Goal: Task Accomplishment & Management: Manage account settings

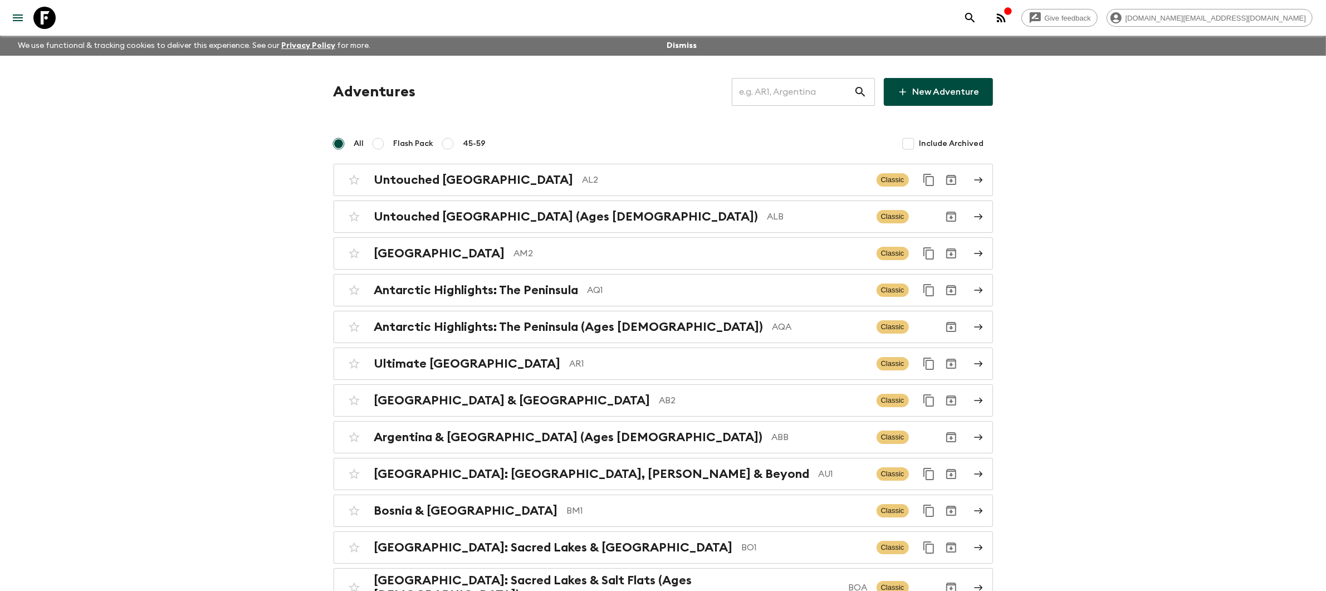
click at [802, 100] on input "text" at bounding box center [793, 91] width 122 height 31
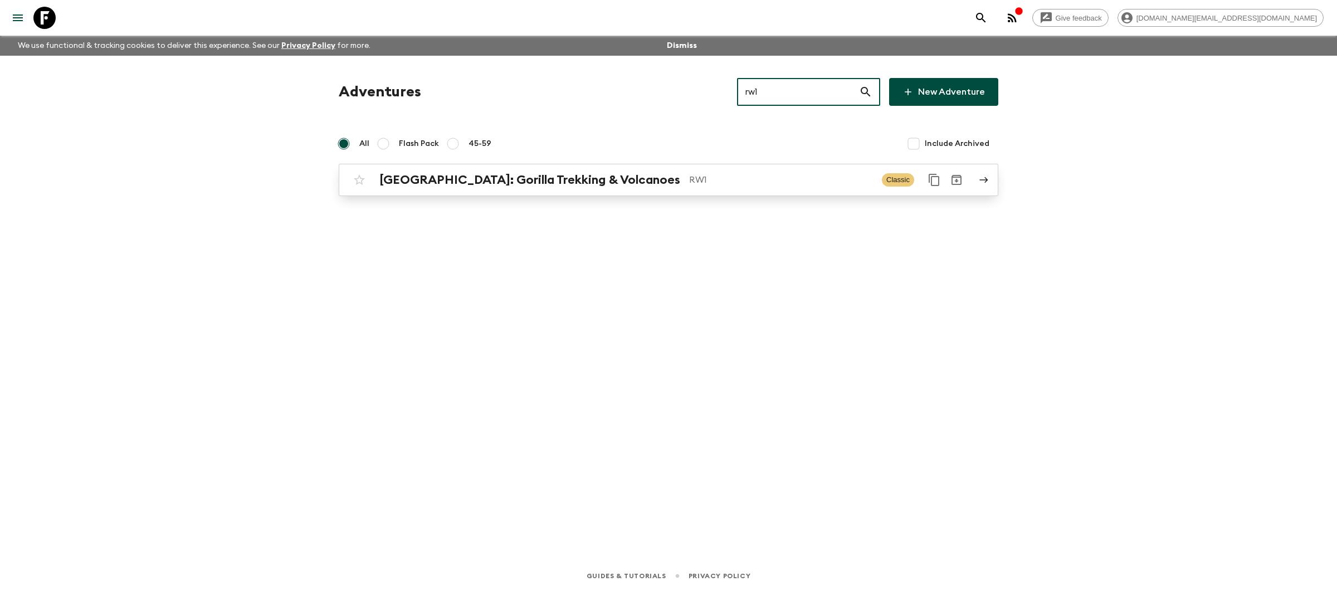
type input "rw1"
click at [791, 193] on link "[GEOGRAPHIC_DATA]: Gorilla Trekking & Volcanoes RW1 Classic" at bounding box center [669, 180] width 660 height 32
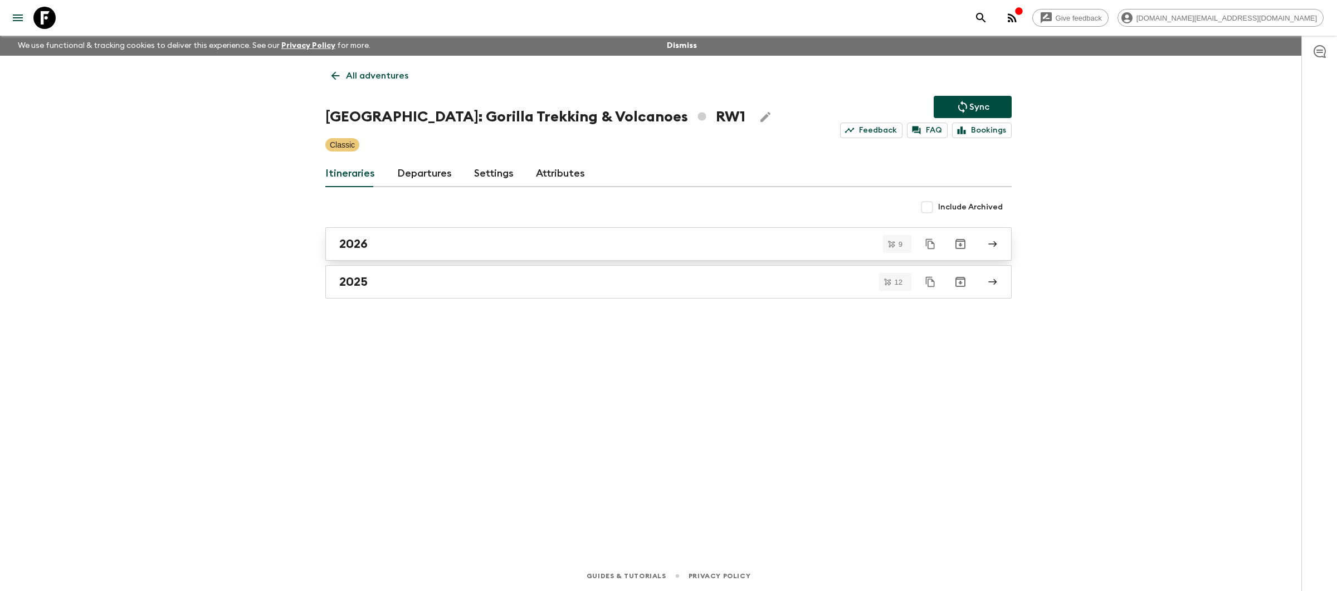
click at [723, 247] on div "2026" at bounding box center [657, 244] width 637 height 14
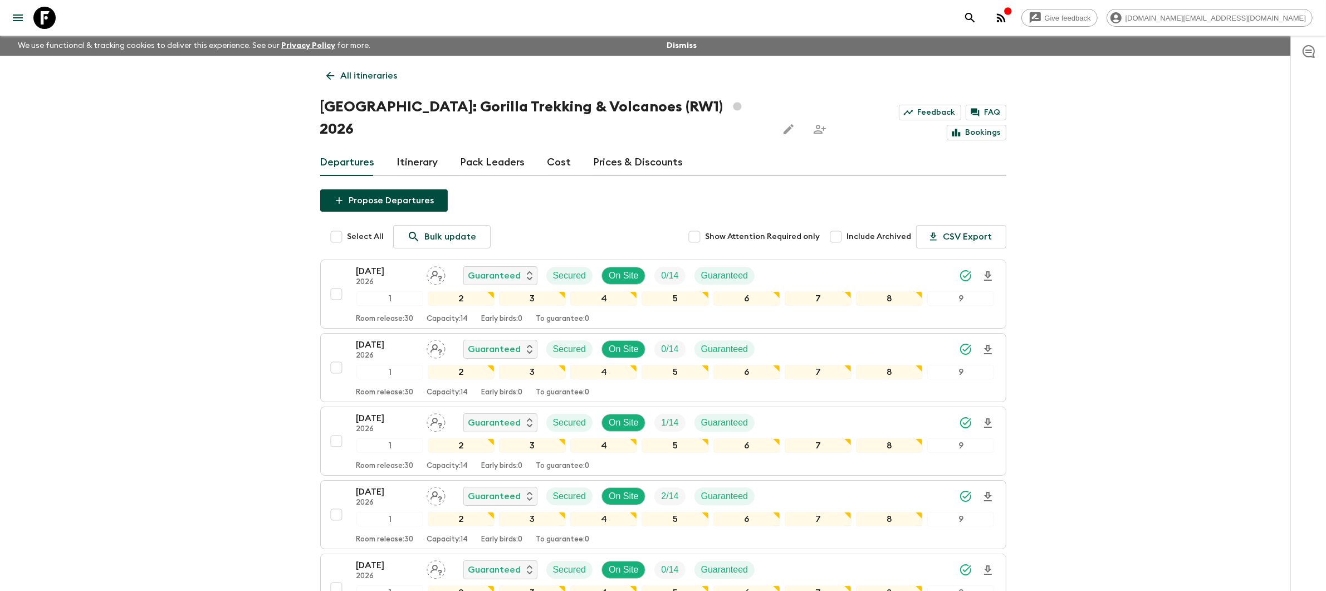
click at [382, 76] on p "All itineraries" at bounding box center [369, 75] width 57 height 13
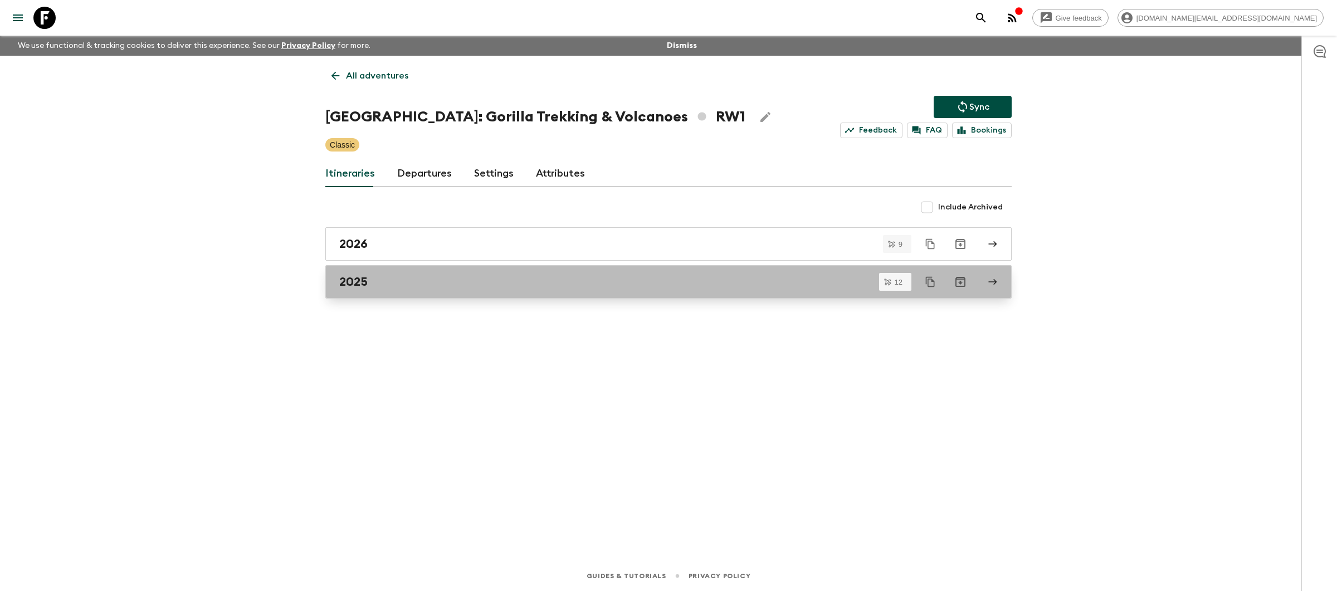
click at [479, 286] on div "2025" at bounding box center [657, 282] width 637 height 14
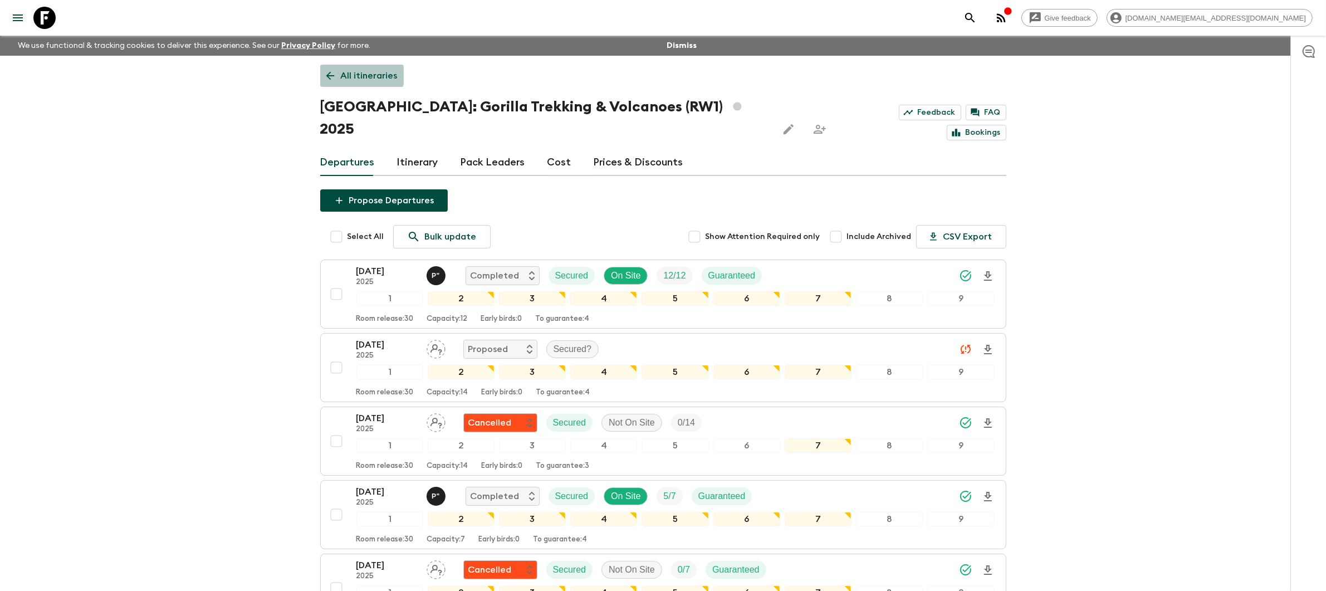
click at [351, 73] on p "All itineraries" at bounding box center [369, 75] width 57 height 13
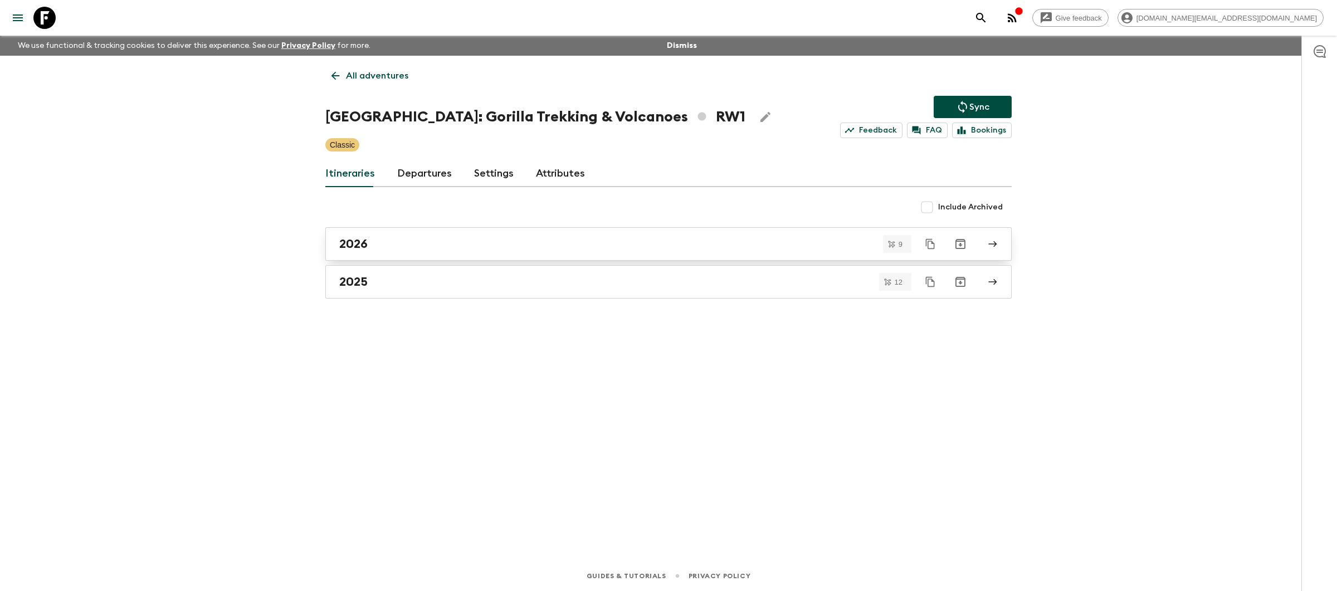
click at [384, 235] on link "2026" at bounding box center [668, 243] width 686 height 33
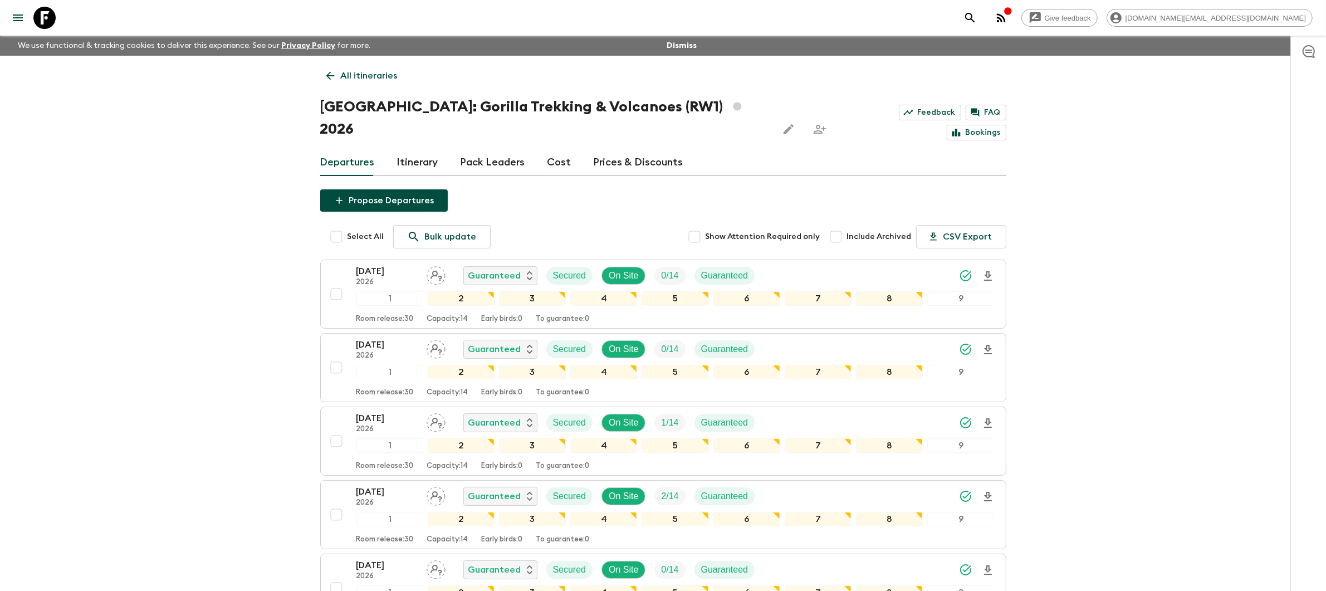
click at [335, 226] on input "Select All" at bounding box center [336, 237] width 22 height 22
checkbox input "true"
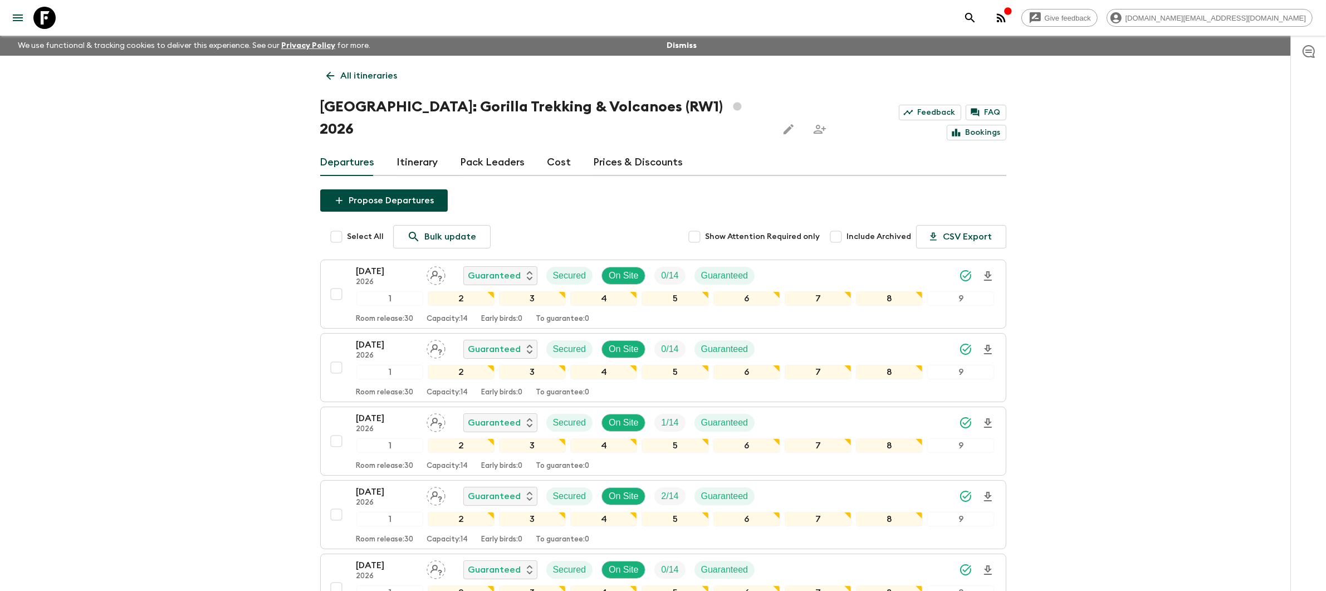
checkbox input "true"
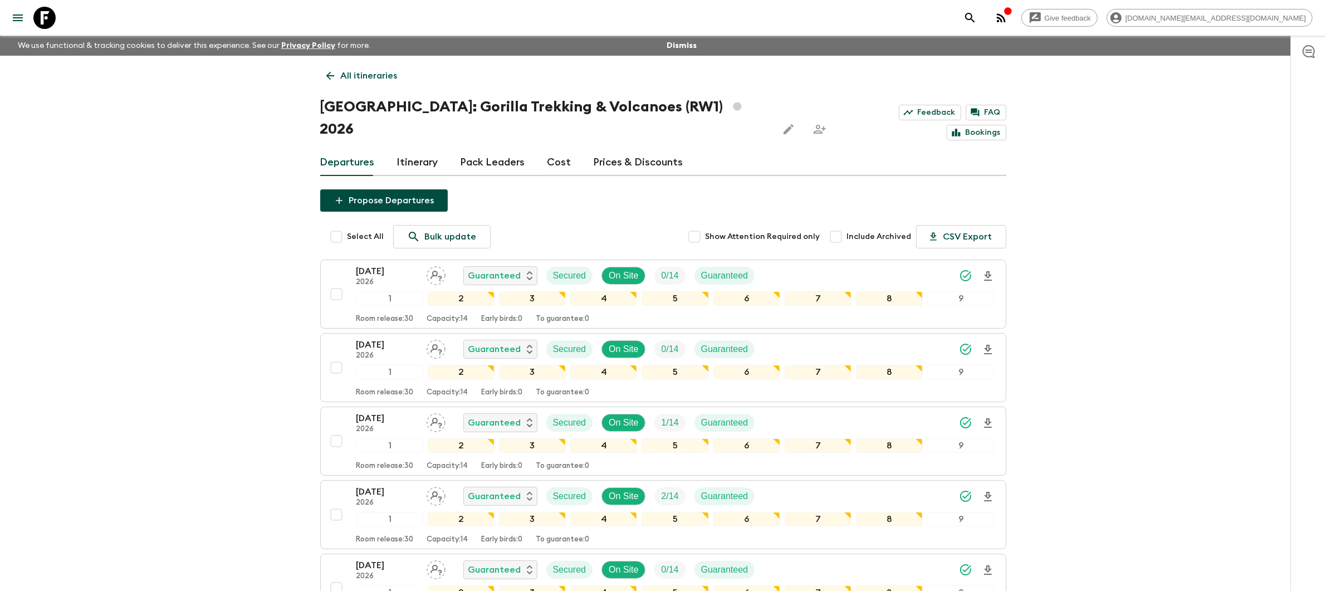
checkbox input "true"
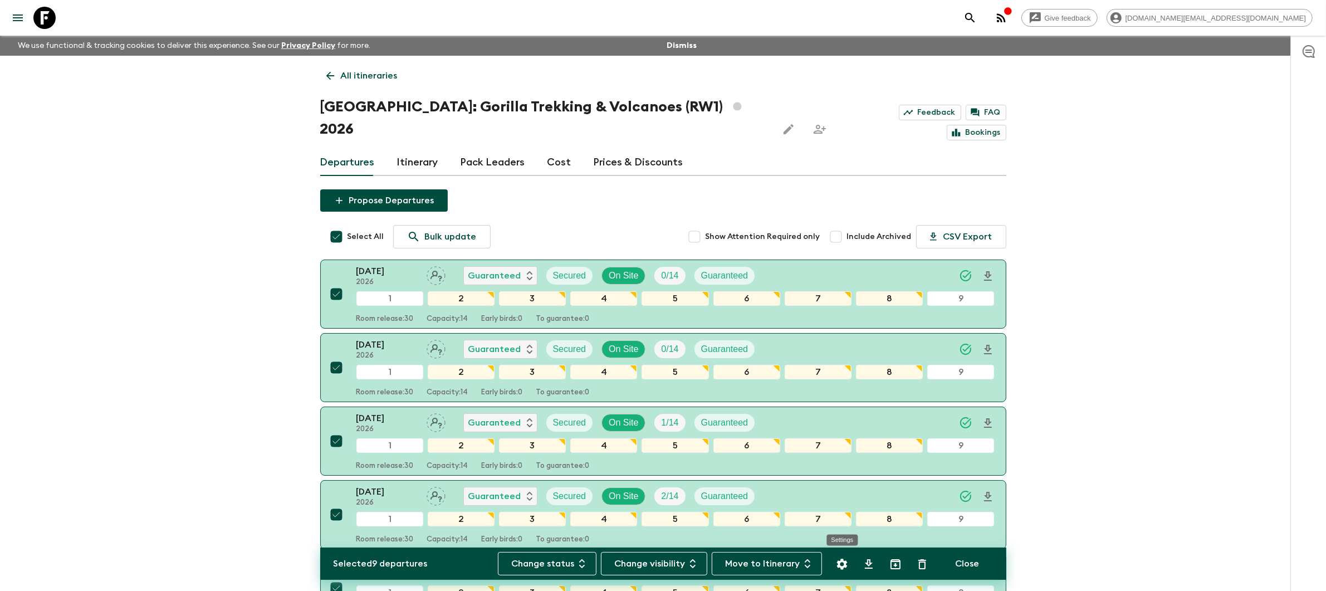
click at [838, 563] on icon "Settings" at bounding box center [842, 564] width 11 height 11
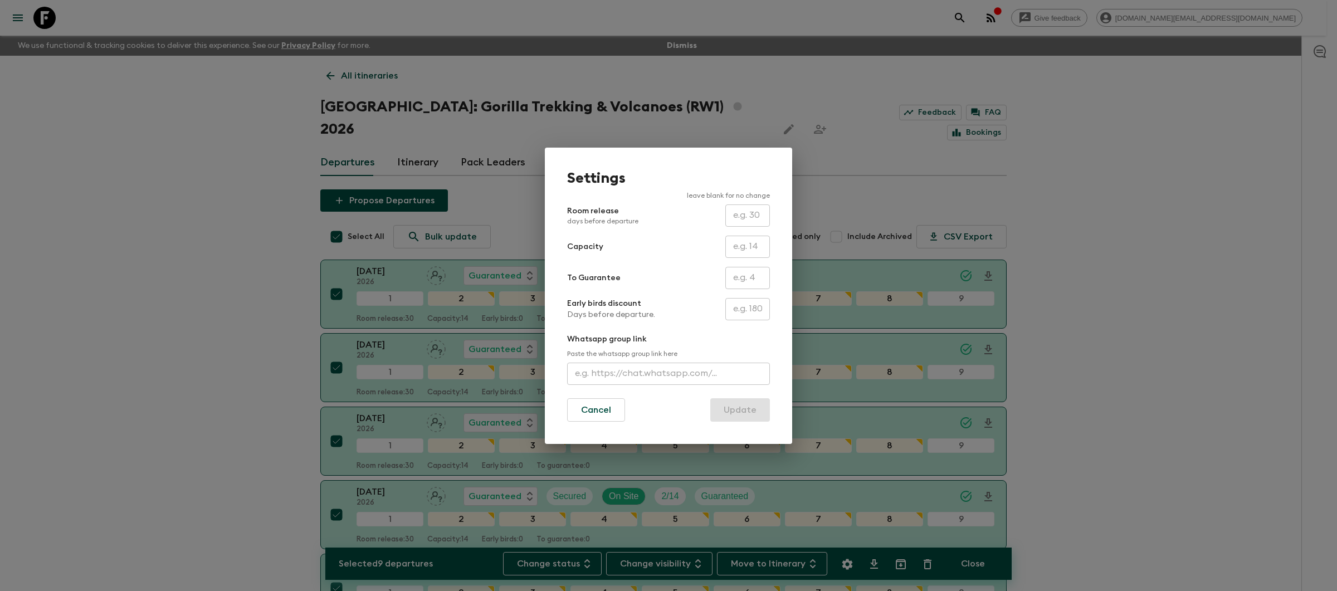
click at [759, 216] on input "text" at bounding box center [747, 215] width 45 height 22
type input "60"
click at [746, 413] on button "Update" at bounding box center [740, 409] width 60 height 23
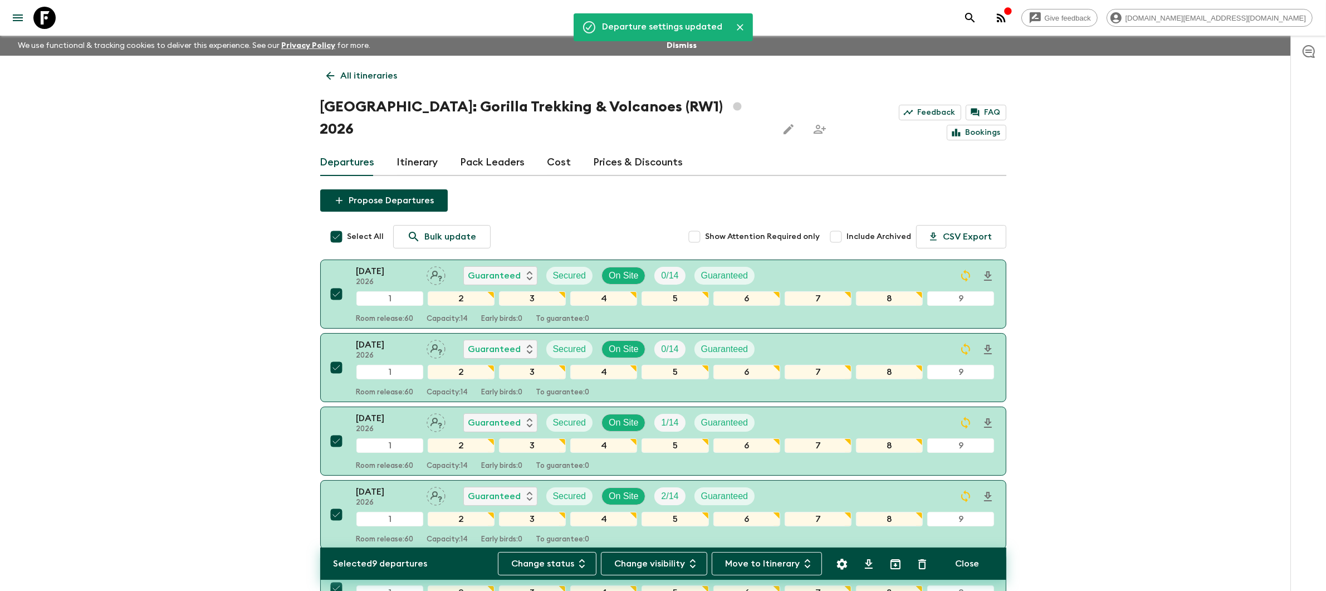
click at [246, 378] on div "Give feedback [DOMAIN_NAME][EMAIL_ADDRESS][DOMAIN_NAME] We use functional & tra…" at bounding box center [663, 509] width 1326 height 1018
click at [339, 226] on input "Select All" at bounding box center [336, 237] width 22 height 22
checkbox input "false"
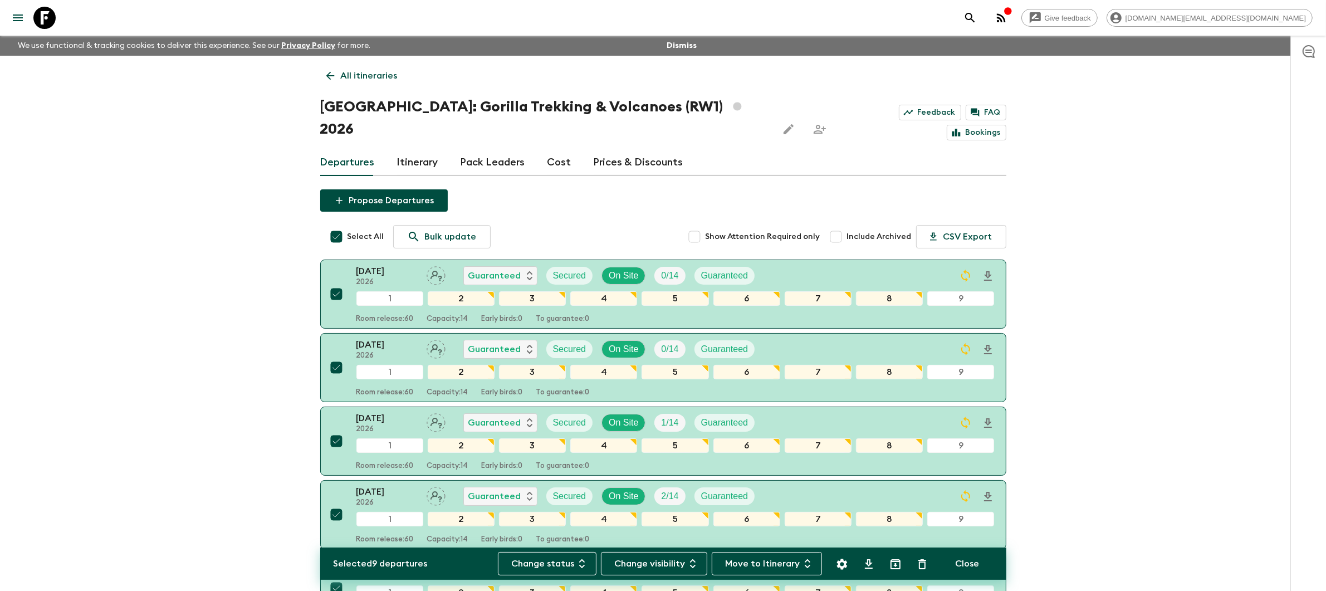
checkbox input "false"
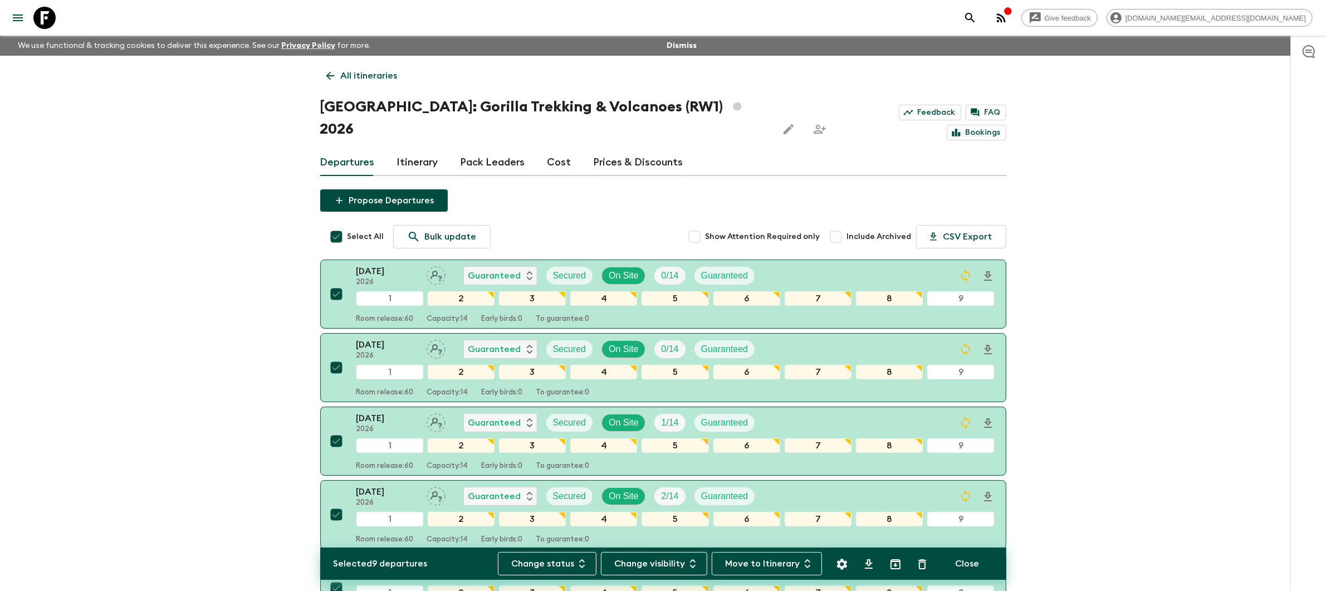
checkbox input "false"
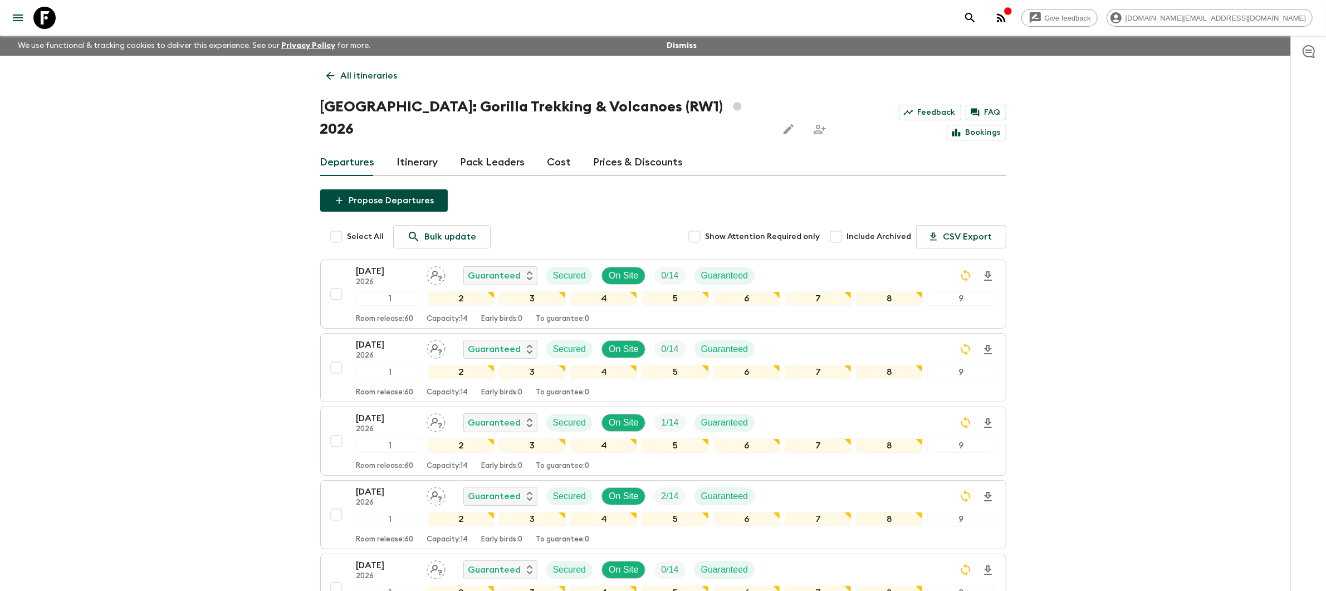
click at [378, 74] on p "All itineraries" at bounding box center [369, 75] width 57 height 13
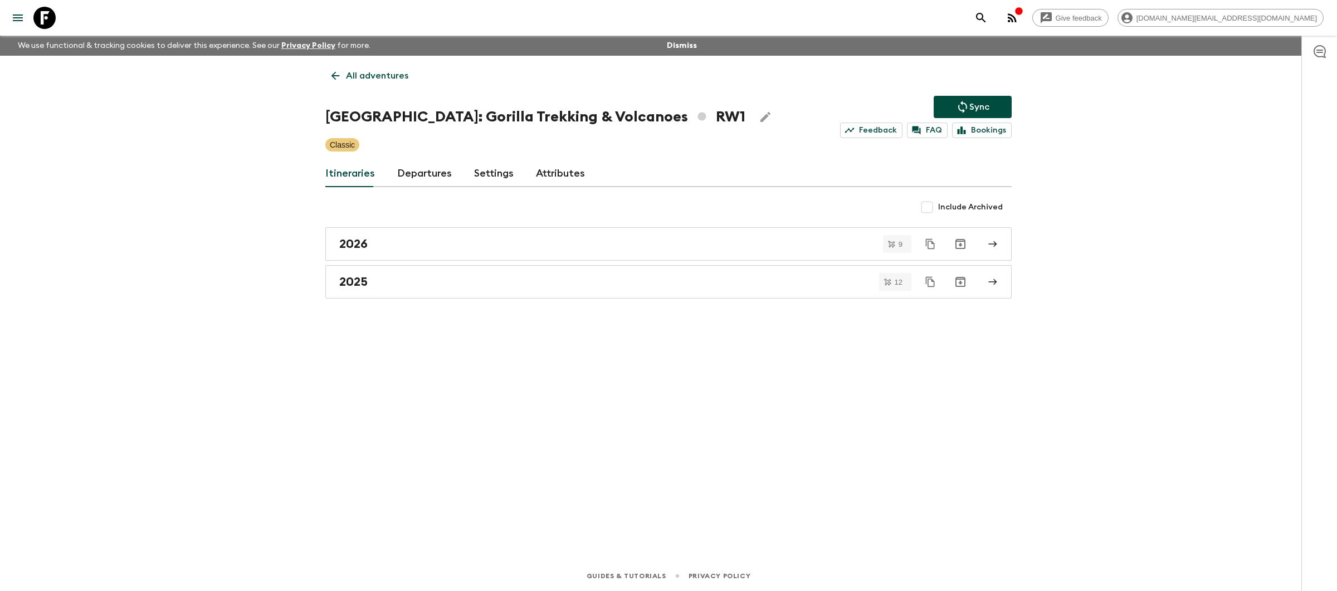
click at [711, 160] on div "Itineraries Departures Settings Attributes" at bounding box center [668, 173] width 686 height 27
click at [964, 109] on icon "Sync adventure departures to the booking engine" at bounding box center [962, 106] width 13 height 13
click at [991, 100] on button "Sync" at bounding box center [973, 107] width 78 height 22
